Goal: Task Accomplishment & Management: Complete application form

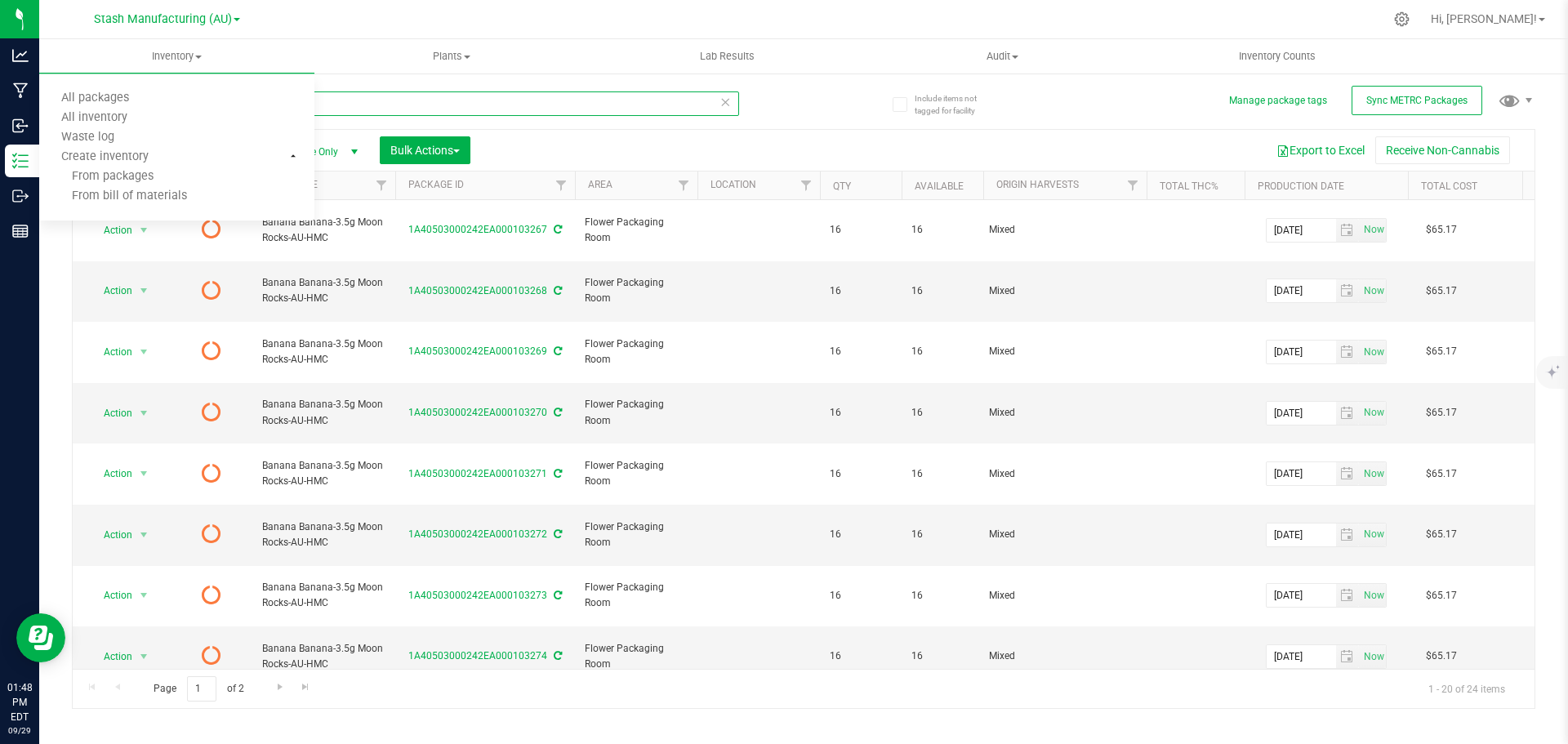
click at [394, 108] on input "Banana Banana-3.5g Moon Rocks-AU-HMC" at bounding box center [405, 104] width 667 height 25
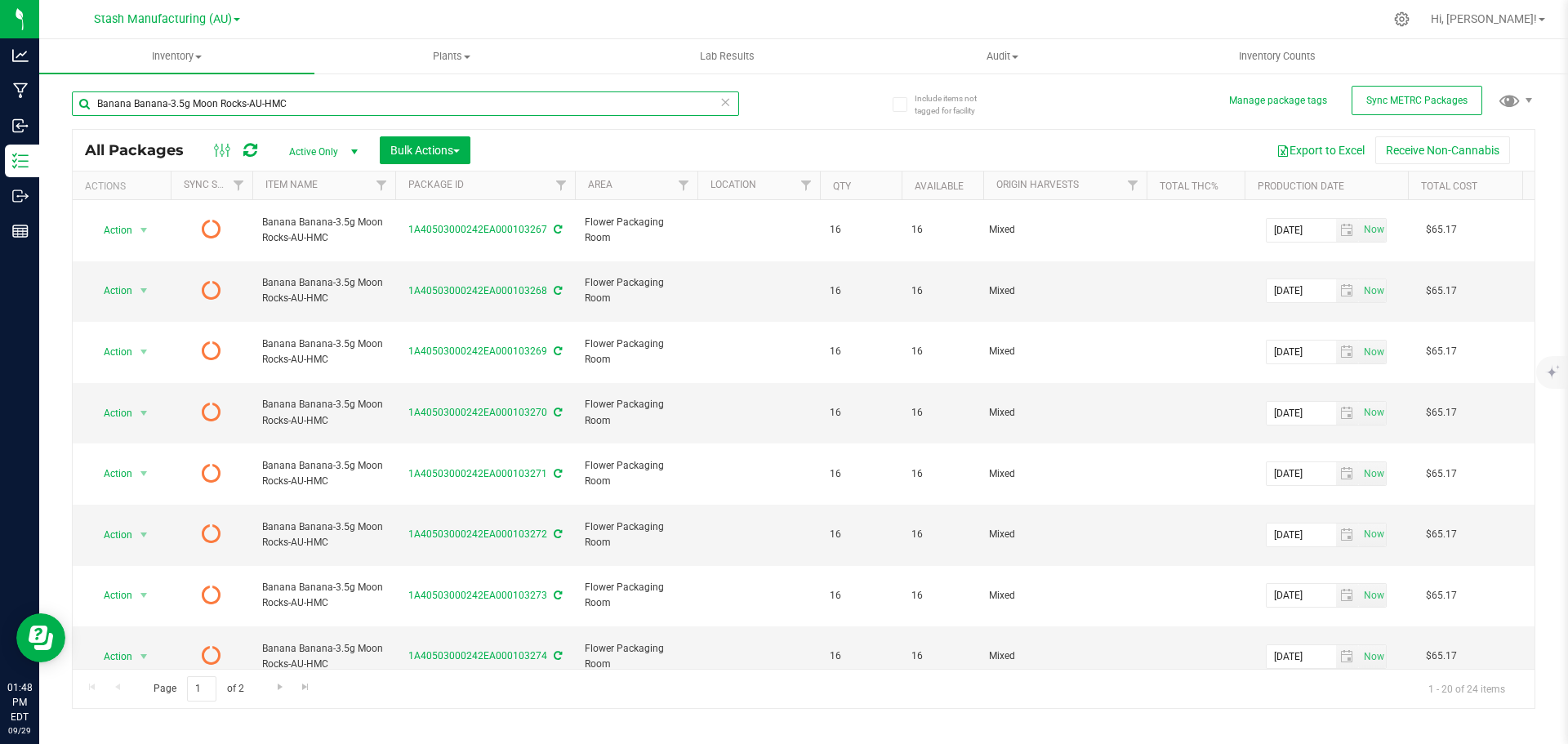
click at [394, 108] on input "Banana Banana-3.5g Moon Rocks-AU-HMC" at bounding box center [405, 104] width 667 height 25
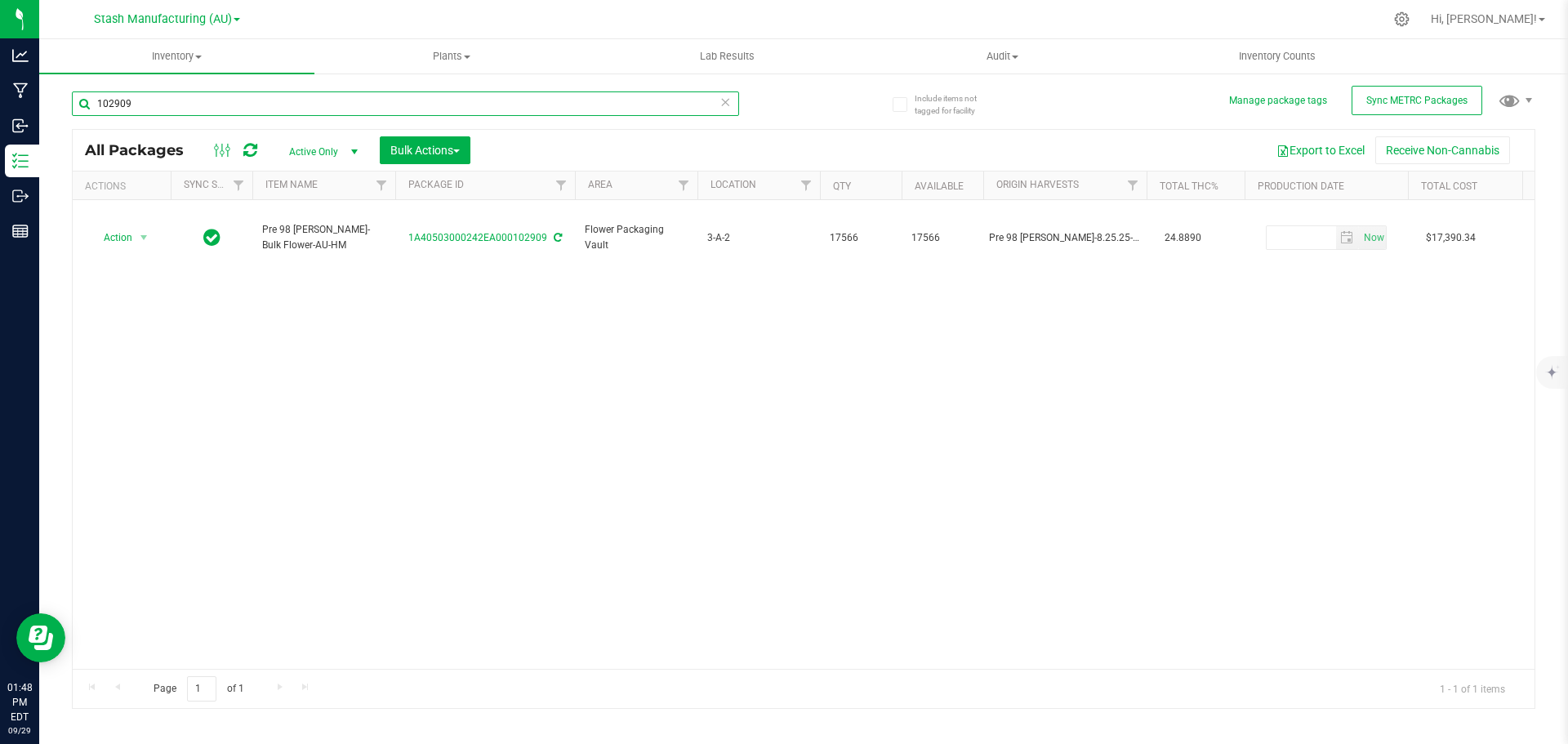
type input "102909"
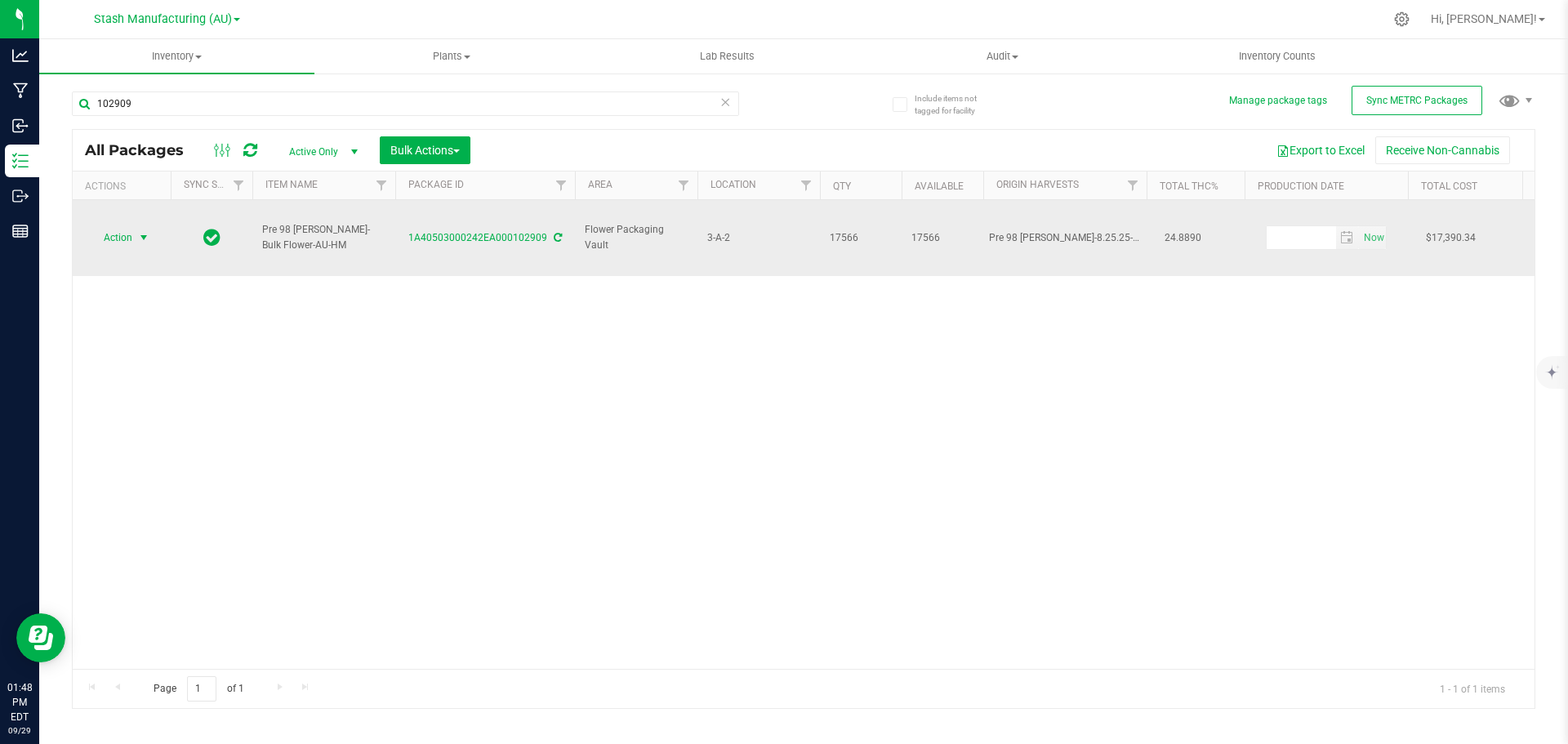
click at [142, 231] on span "select" at bounding box center [143, 237] width 13 height 13
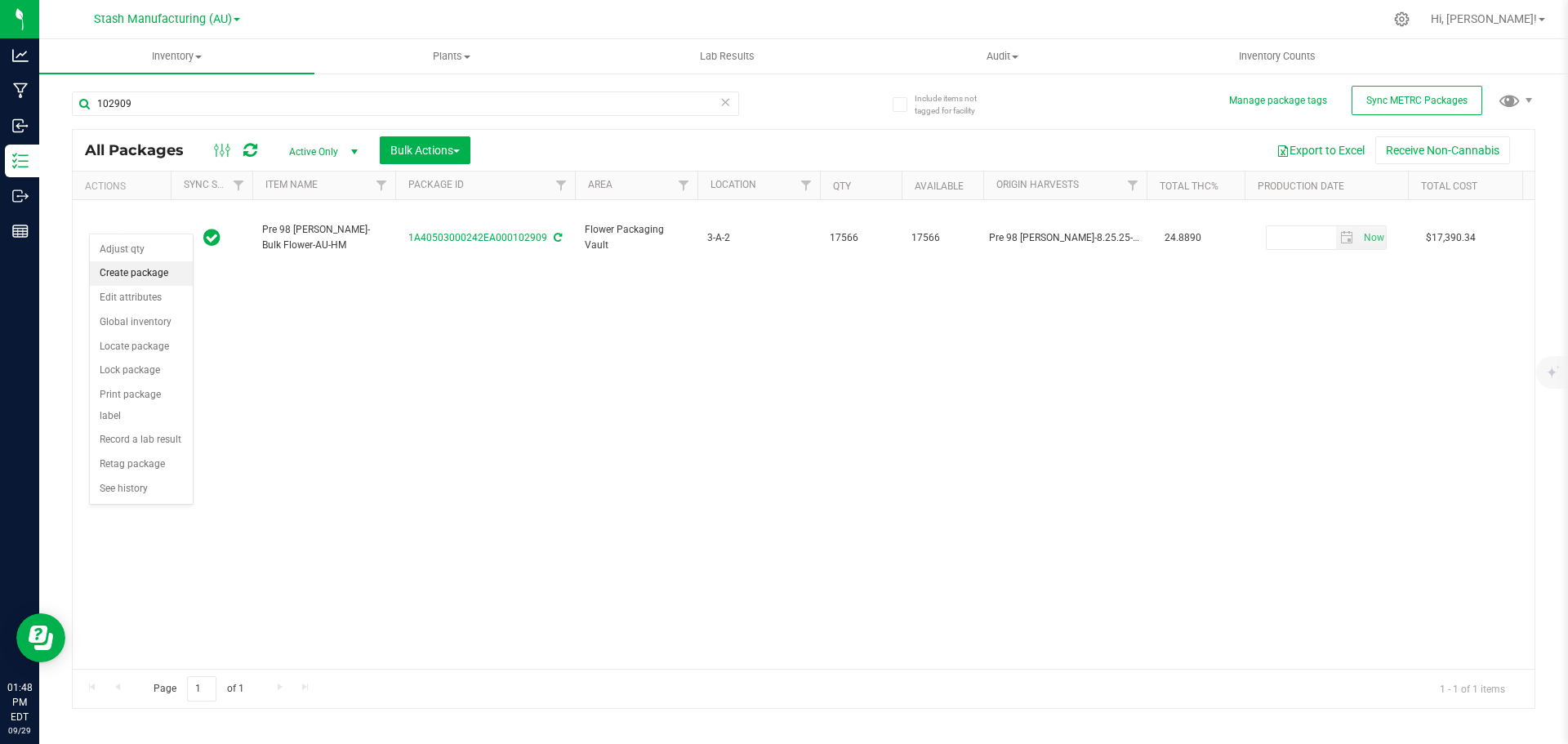
click at [137, 277] on li "Create package" at bounding box center [141, 273] width 103 height 25
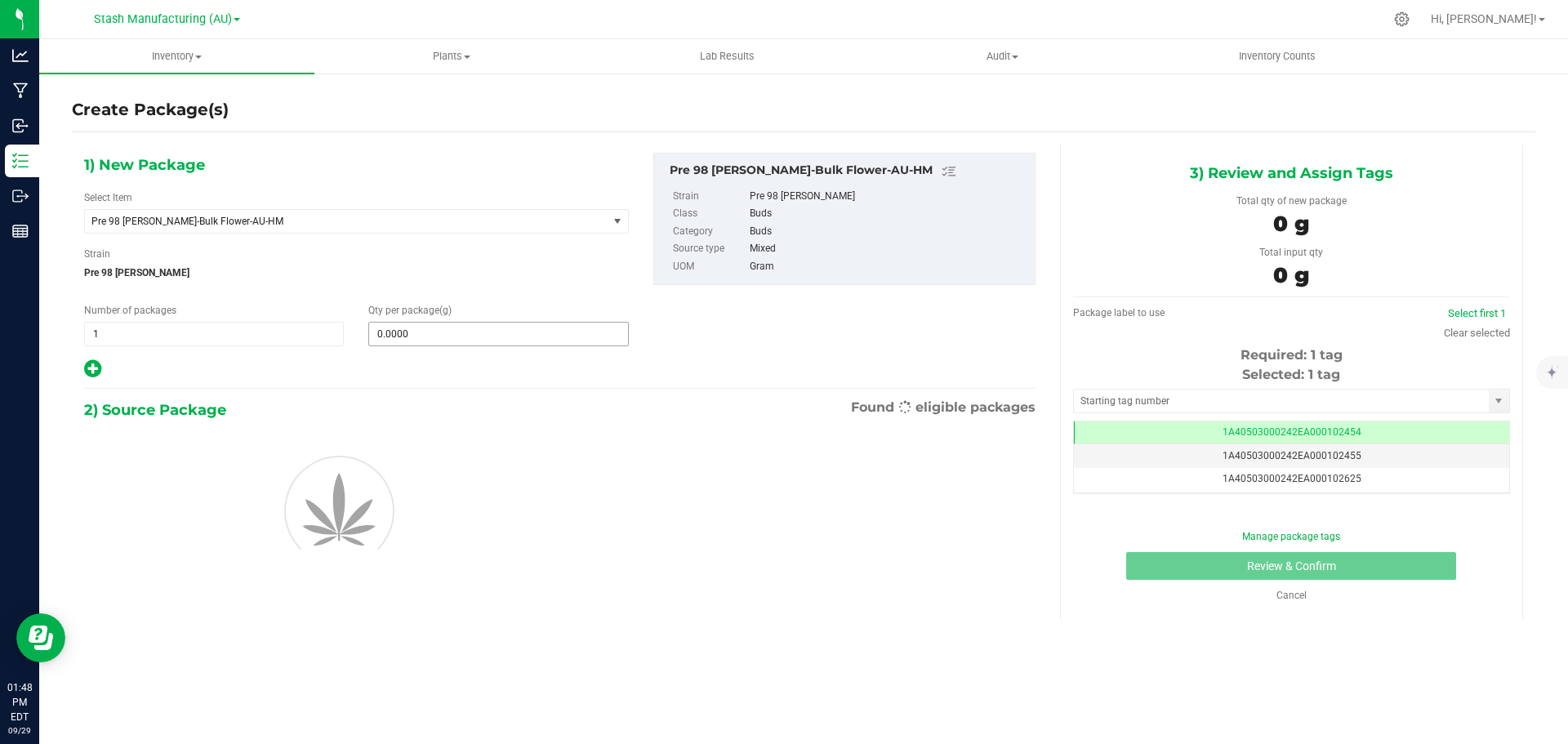
click at [432, 325] on input "0.0000" at bounding box center [498, 334] width 258 height 23
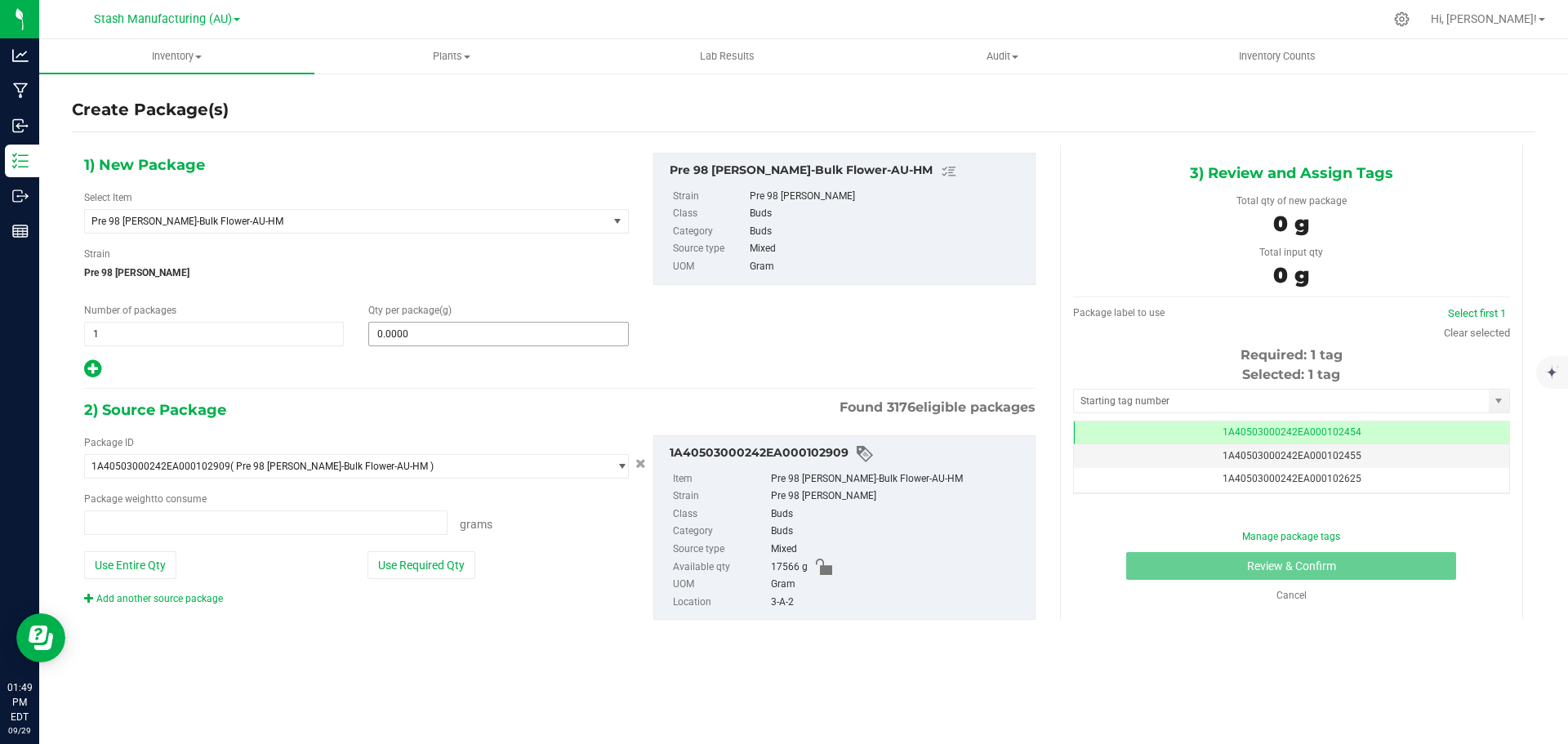
type input "0.0000 g"
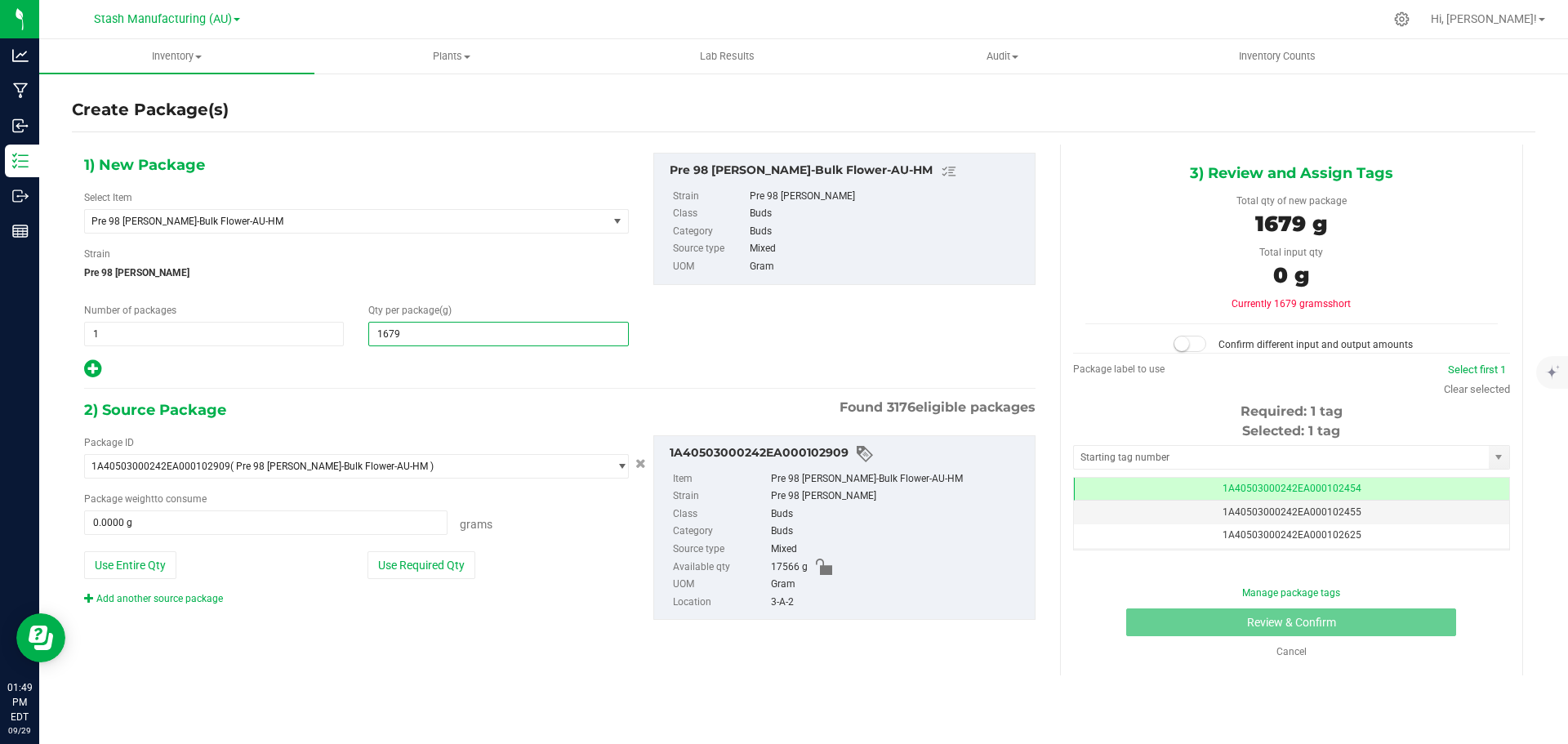
type input "16798"
type input "16,798.0000"
click at [444, 558] on button "Use Required Qty" at bounding box center [421, 565] width 108 height 27
type input "16798.0000 g"
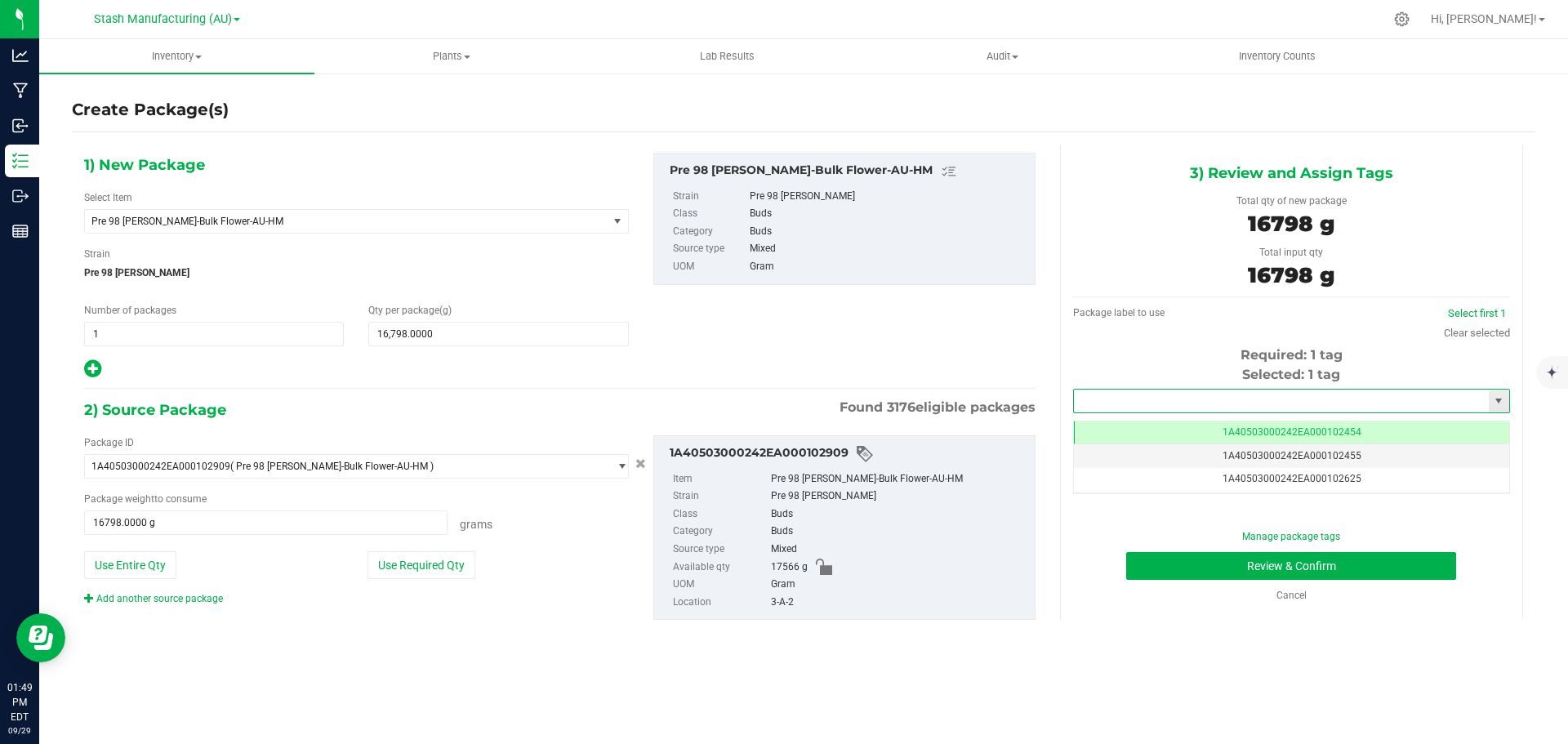
click at [1286, 405] on input "text" at bounding box center [1281, 401] width 414 height 23
click at [1172, 423] on li "1A40503000242EA000103291" at bounding box center [1291, 428] width 435 height 25
type input "1A40503000242EA000103291"
click at [1311, 564] on button "Review & Confirm" at bounding box center [1291, 566] width 330 height 27
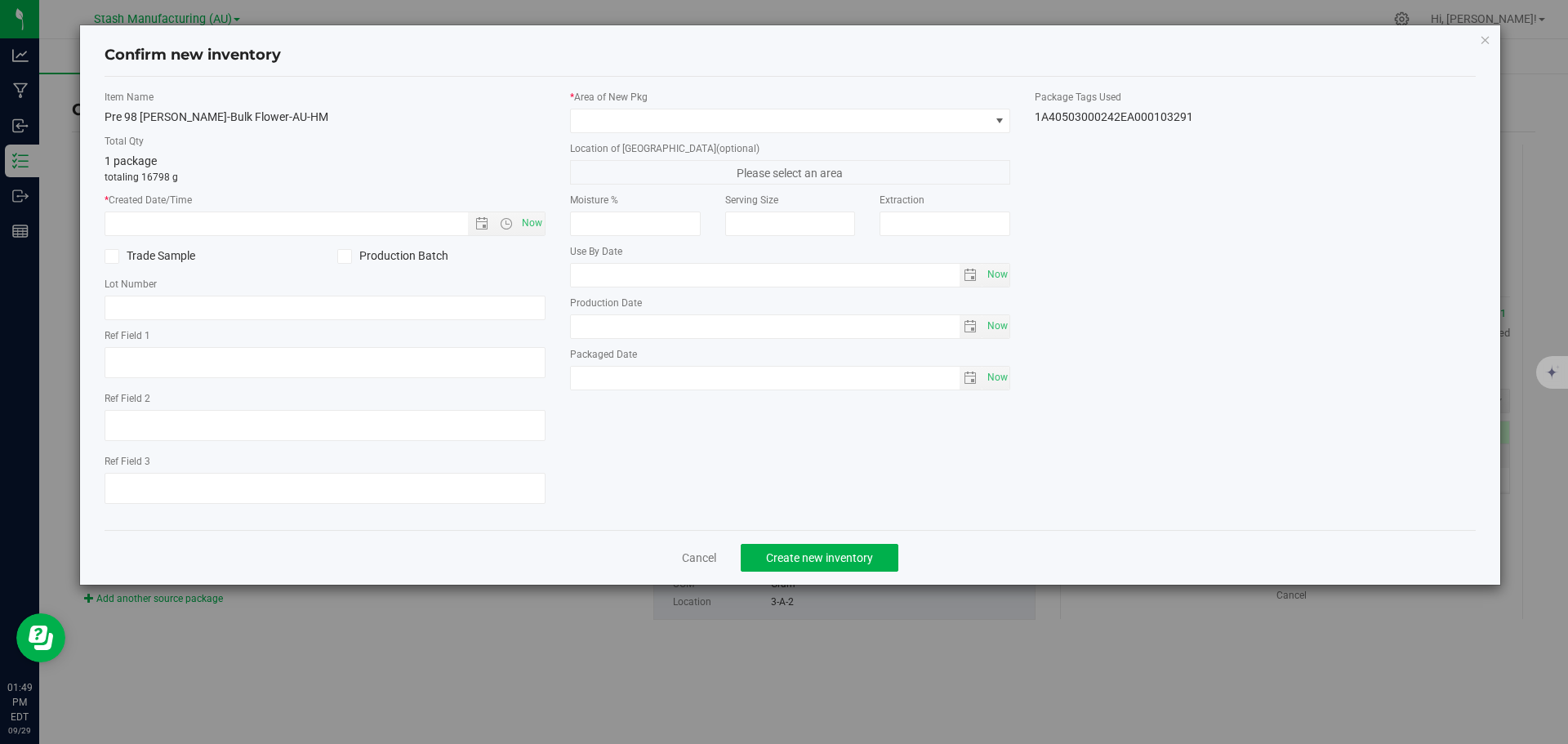
type input "[DATE]"
click at [532, 227] on span "Now" at bounding box center [531, 223] width 27 height 24
type input "[DATE] 1:49 PM"
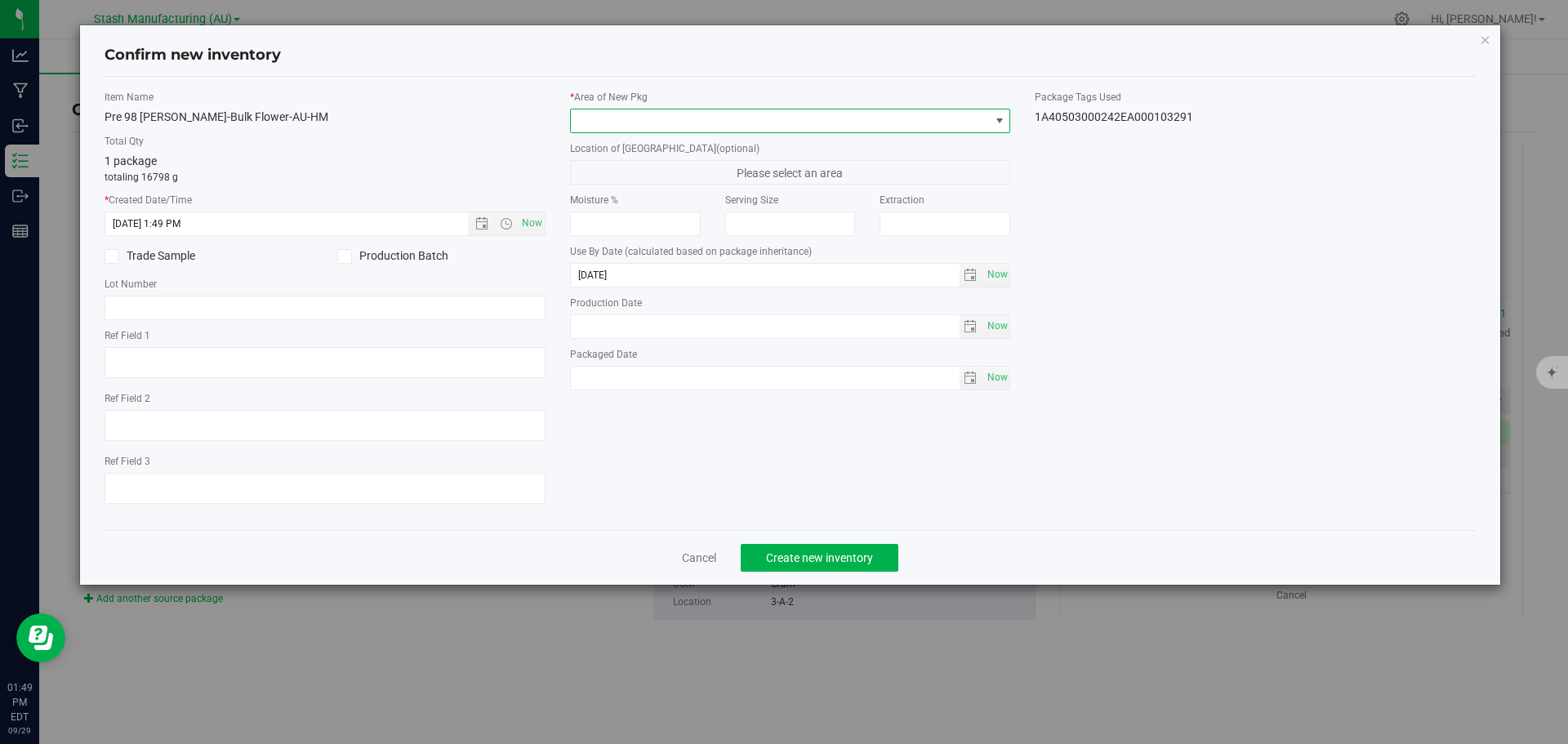
click at [683, 130] on span at bounding box center [779, 121] width 419 height 23
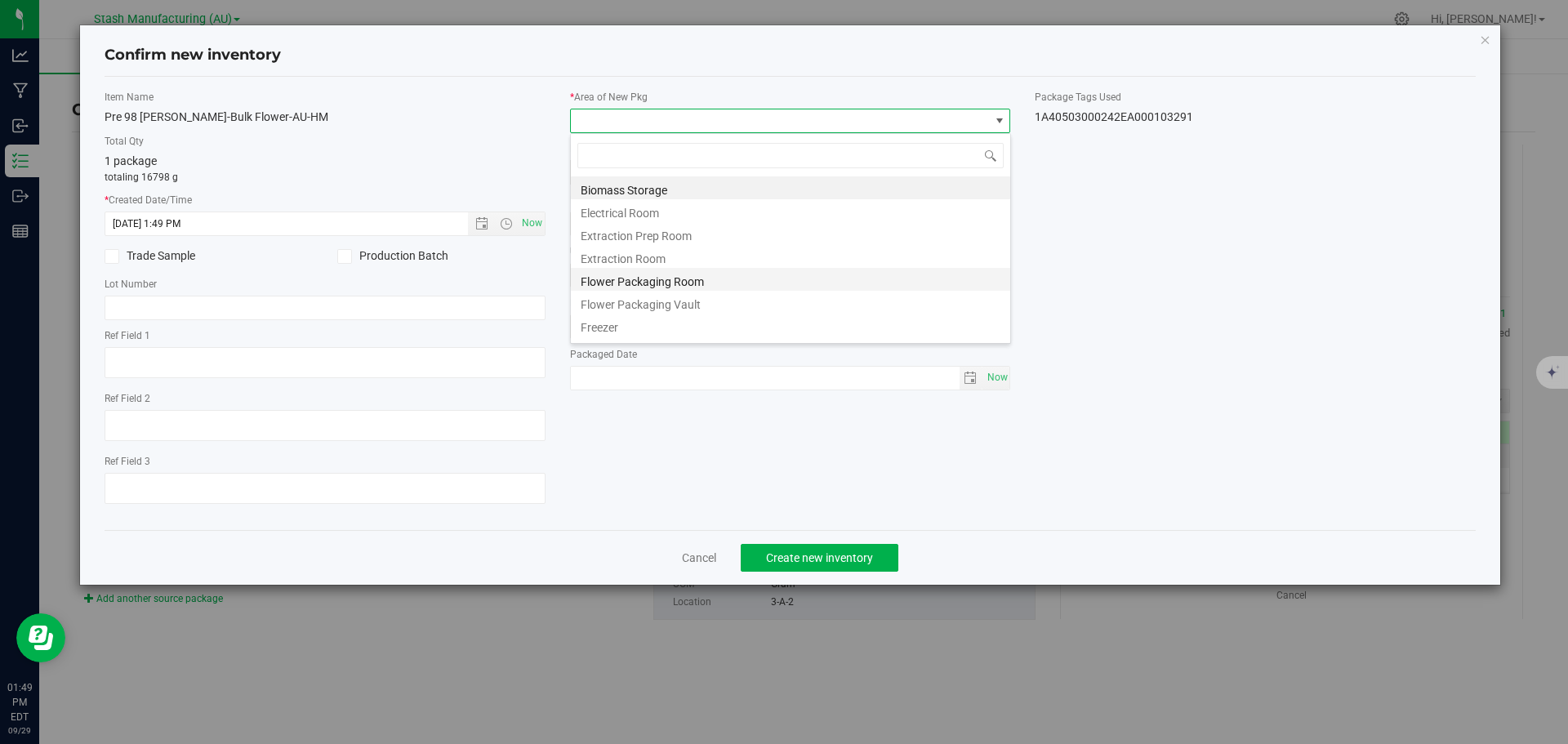
click at [670, 273] on li "Flower Packaging Room" at bounding box center [790, 279] width 439 height 23
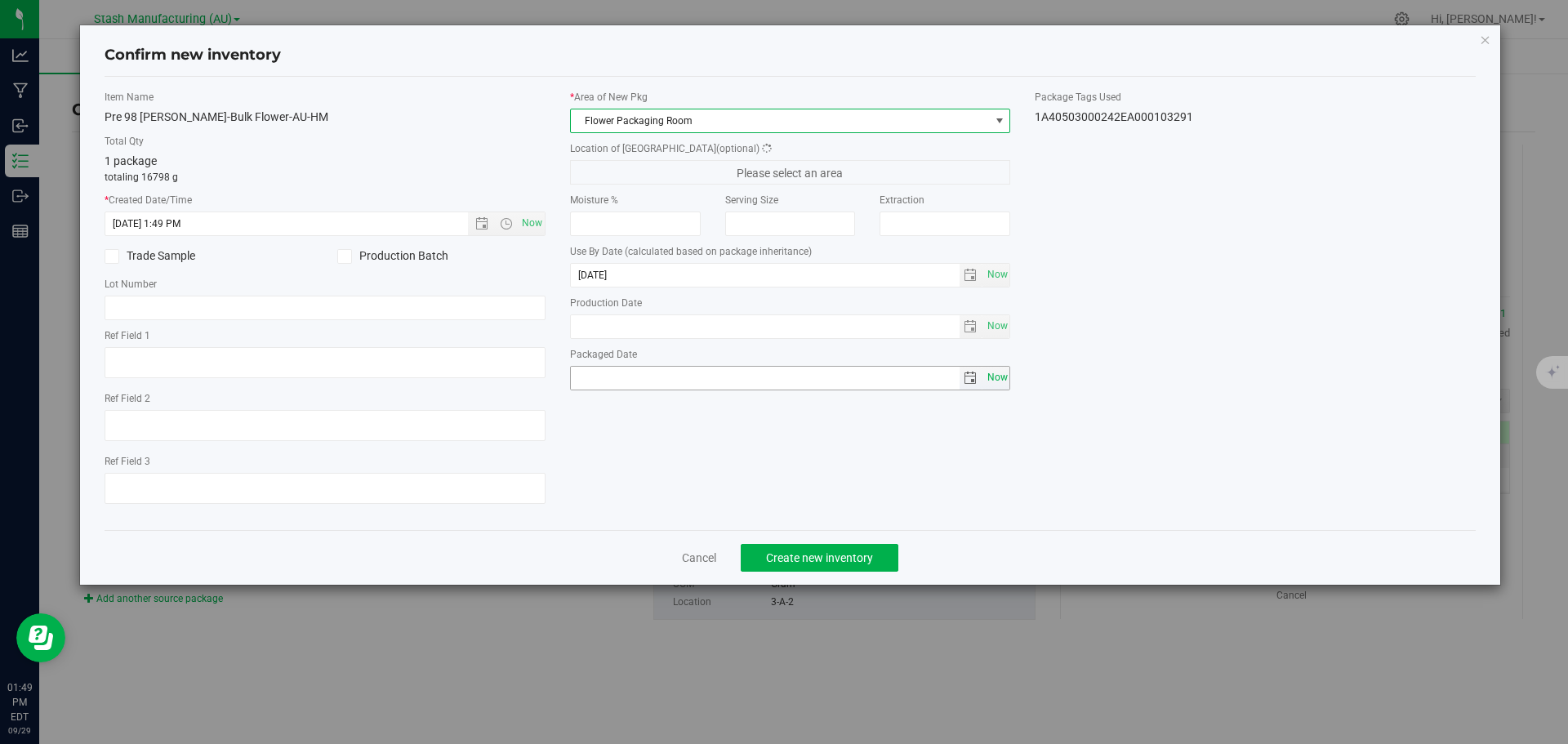
click at [1002, 381] on span "Now" at bounding box center [997, 378] width 27 height 24
type input "[DATE]"
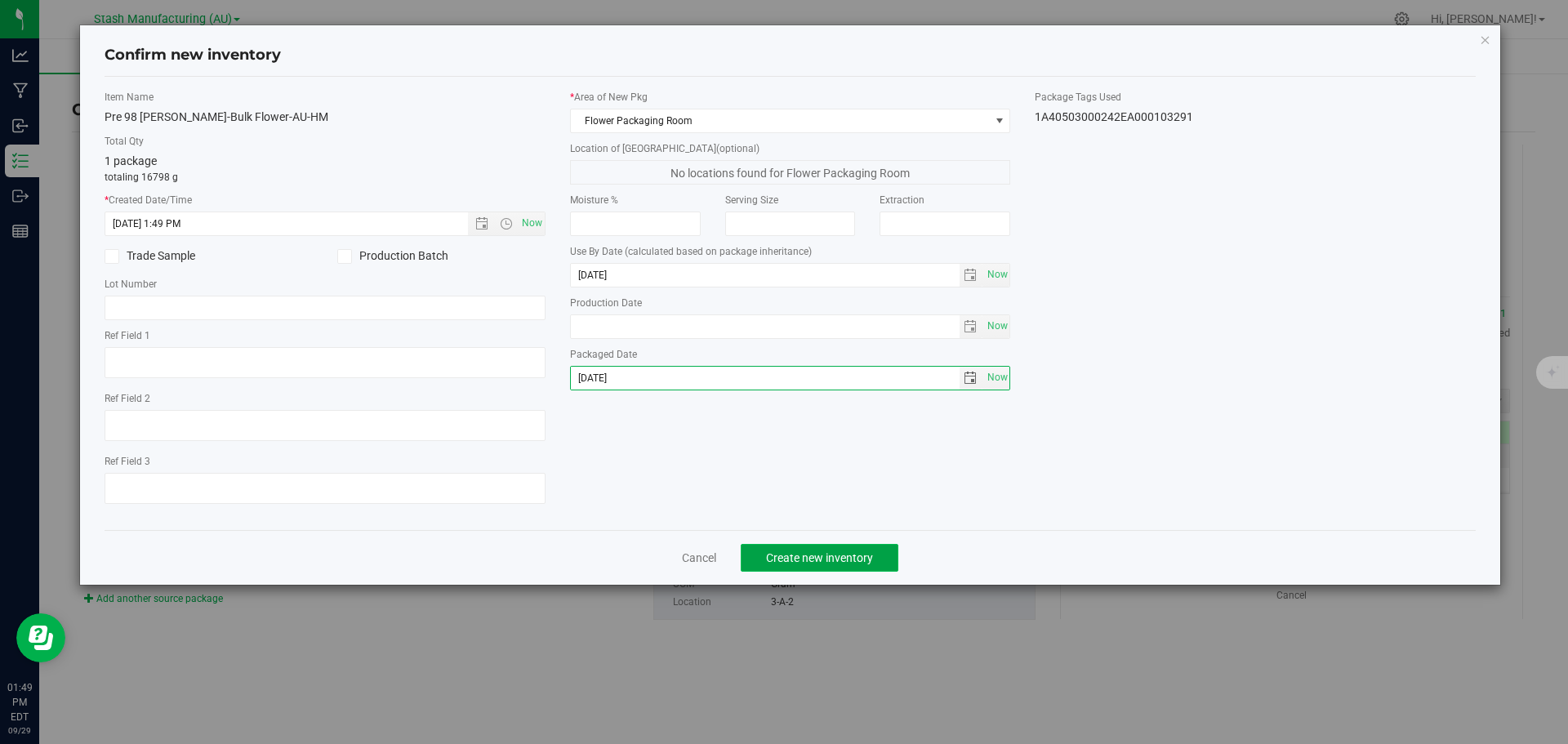
click at [869, 557] on span "Create new inventory" at bounding box center [819, 557] width 107 height 13
